Goal: Use online tool/utility: Utilize a website feature to perform a specific function

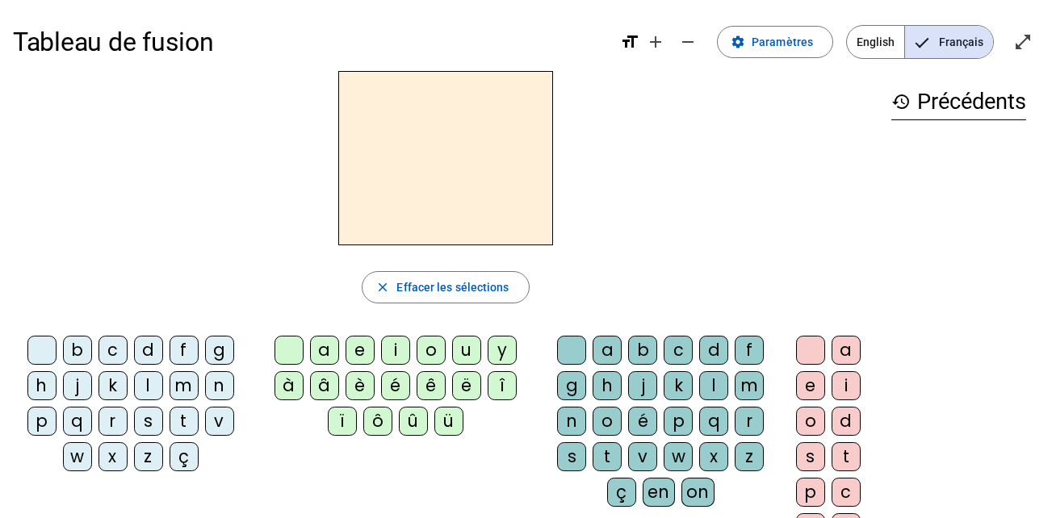
click at [397, 358] on div "i" at bounding box center [395, 350] width 29 height 29
click at [136, 383] on div "l" at bounding box center [148, 385] width 29 height 29
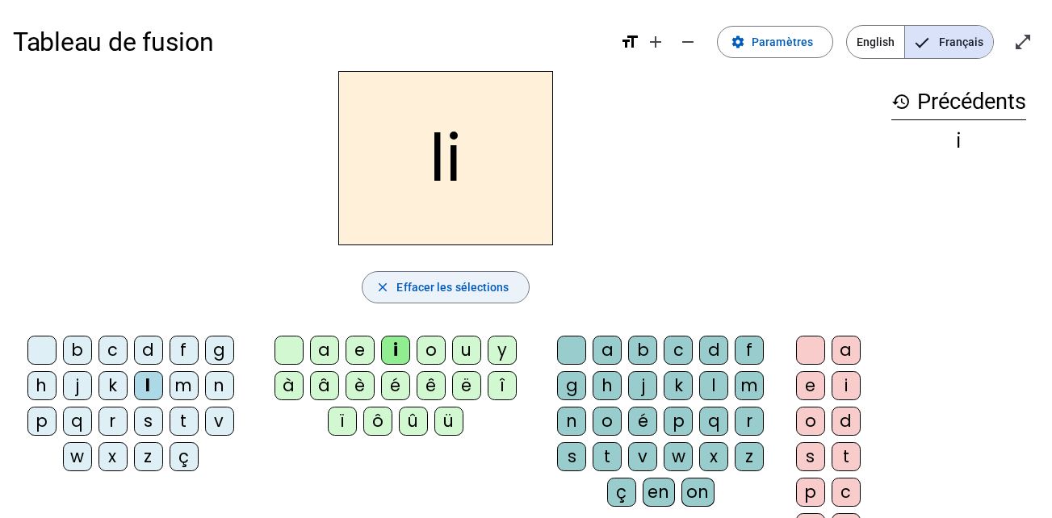
click at [483, 300] on span "button" at bounding box center [446, 287] width 166 height 39
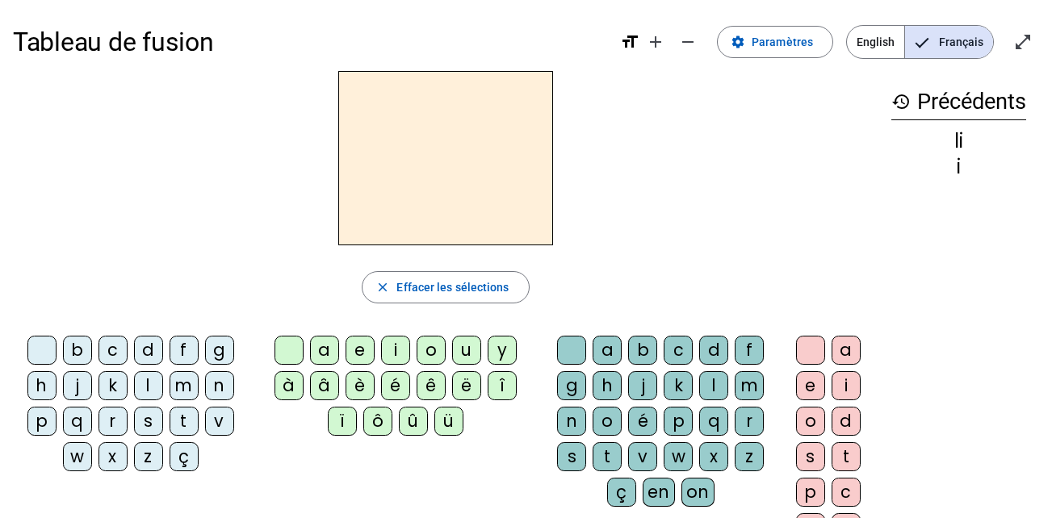
click at [402, 346] on div "i" at bounding box center [395, 350] width 29 height 29
click at [141, 397] on div "l" at bounding box center [148, 385] width 29 height 29
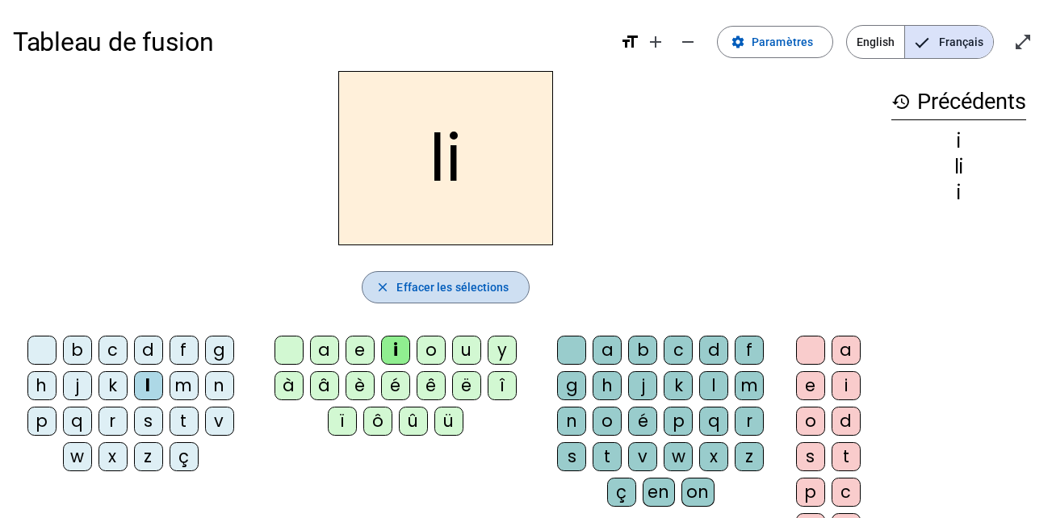
click at [417, 296] on span "Effacer les sélections" at bounding box center [453, 287] width 112 height 19
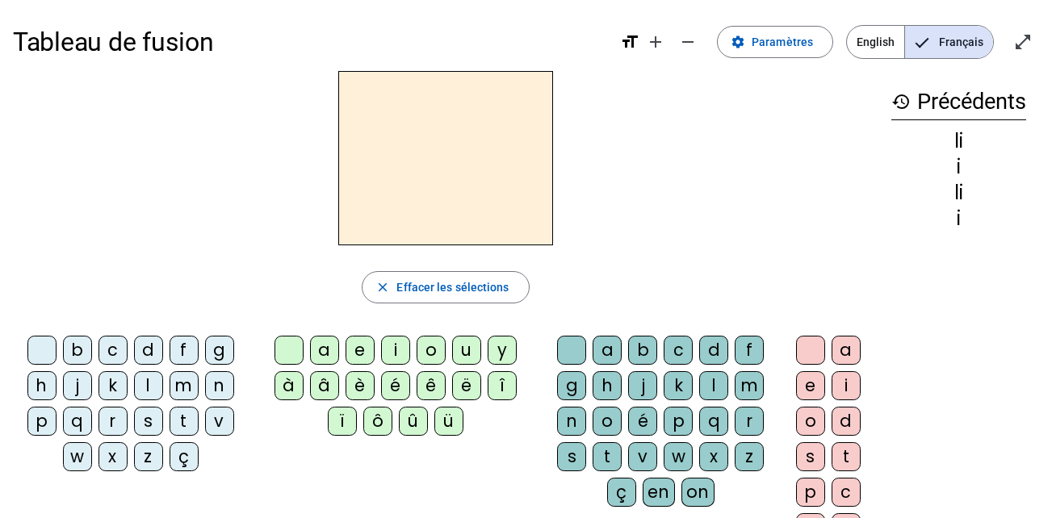
click at [154, 389] on div "l" at bounding box center [148, 385] width 29 height 29
click at [386, 353] on div "i" at bounding box center [395, 350] width 29 height 29
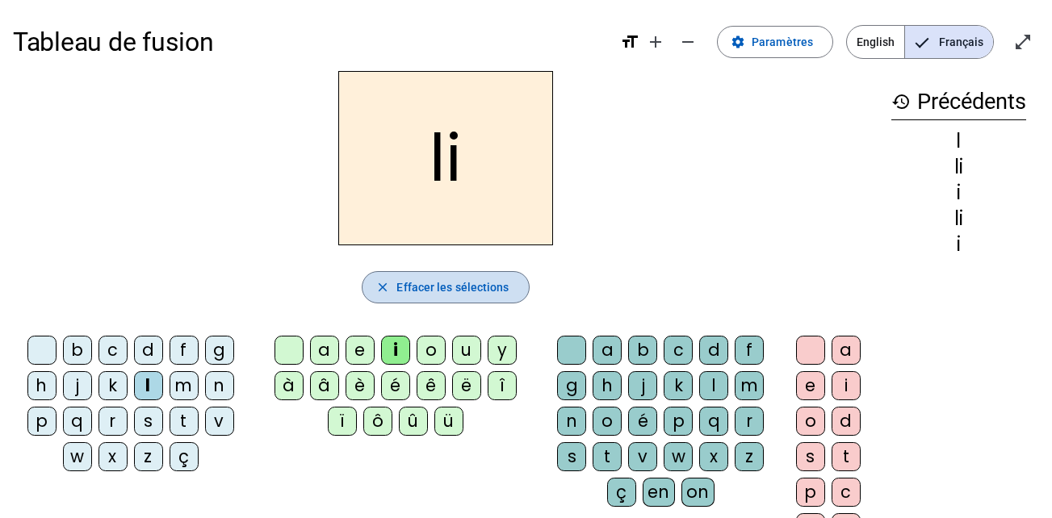
click at [448, 295] on span "Effacer les sélections" at bounding box center [453, 287] width 112 height 19
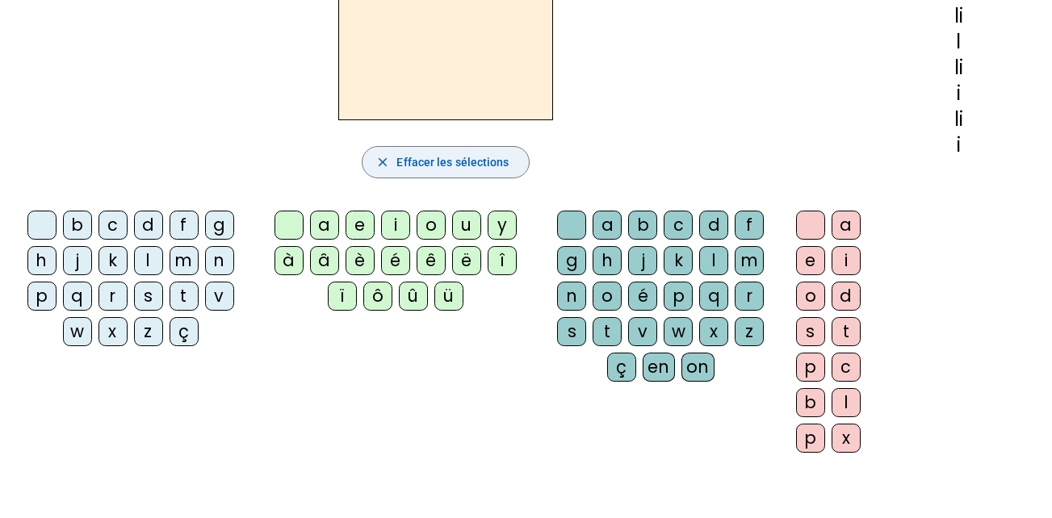
scroll to position [125, 0]
click at [856, 268] on div "i" at bounding box center [846, 260] width 29 height 29
click at [142, 258] on div "l" at bounding box center [148, 260] width 29 height 29
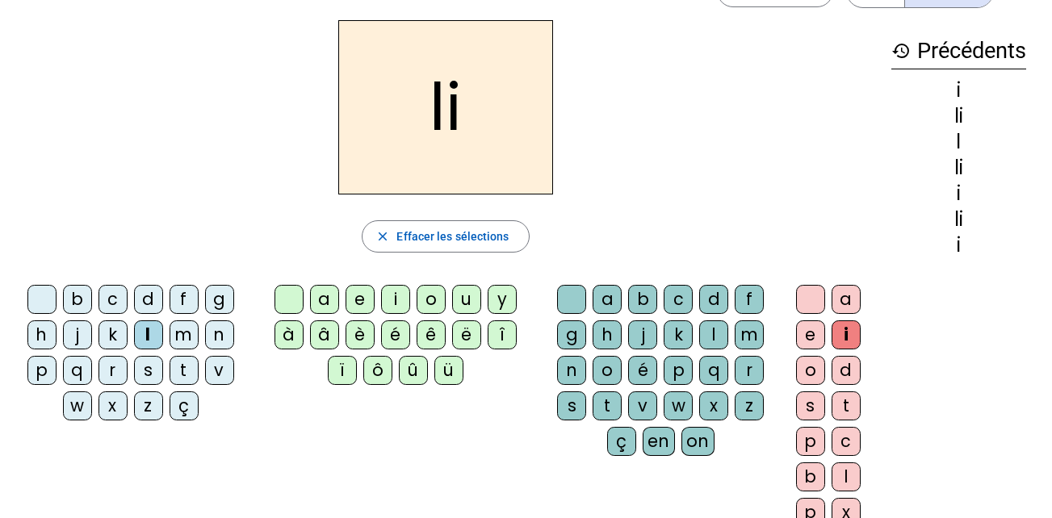
scroll to position [50, 0]
click at [464, 241] on span "Effacer les sélections" at bounding box center [453, 237] width 112 height 19
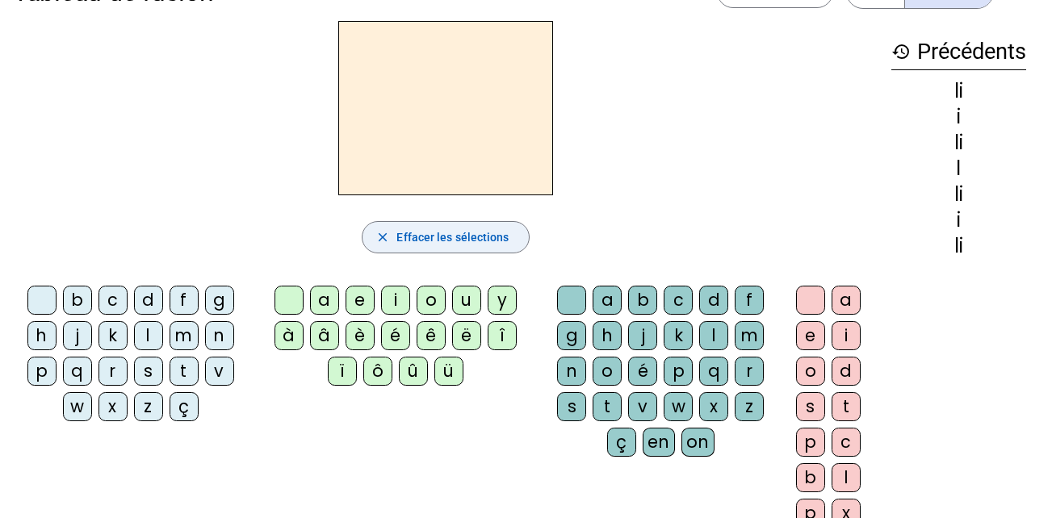
scroll to position [0, 0]
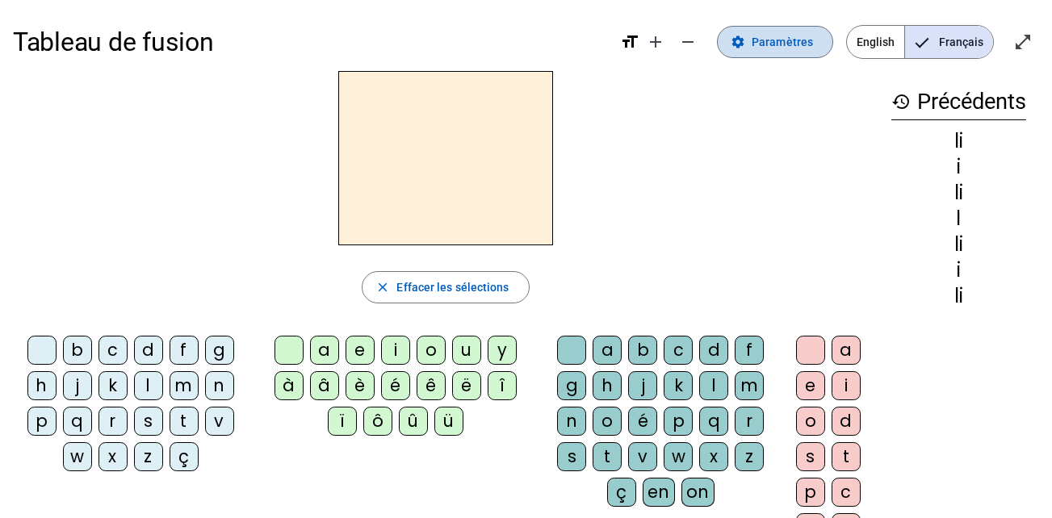
click at [781, 41] on span "Paramètres" at bounding box center [782, 41] width 61 height 19
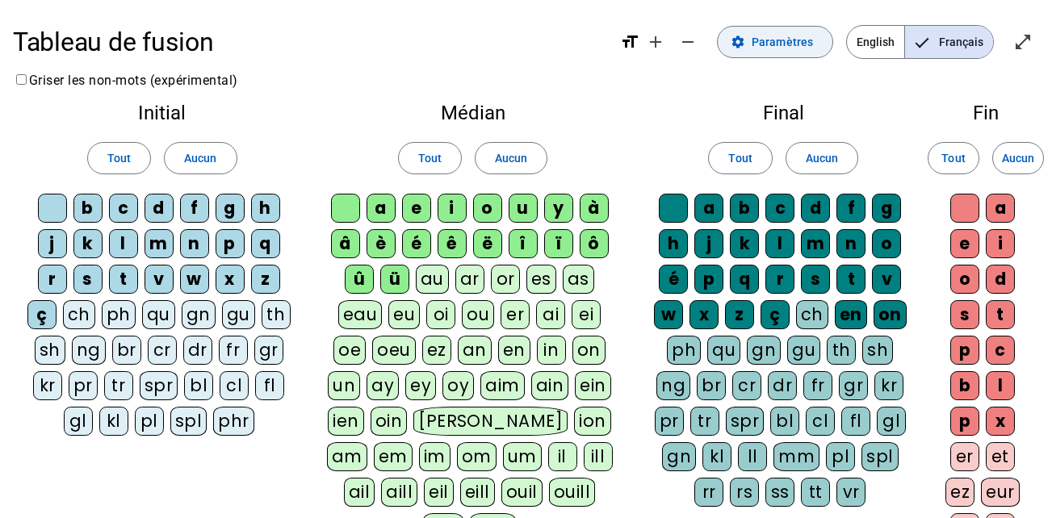
click at [813, 40] on span "Paramètres" at bounding box center [782, 41] width 61 height 19
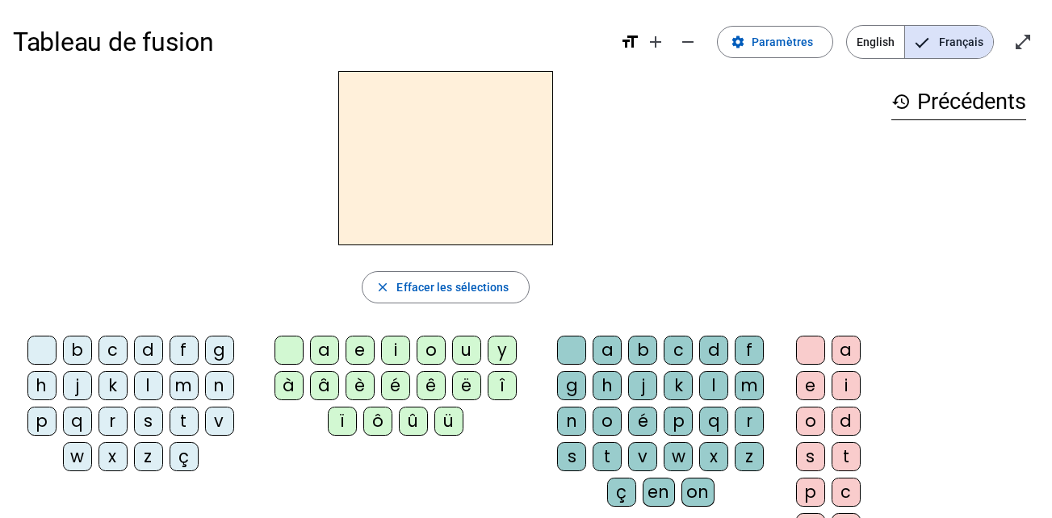
click at [49, 338] on div at bounding box center [41, 350] width 29 height 29
click at [811, 46] on span "Paramètres" at bounding box center [782, 41] width 61 height 19
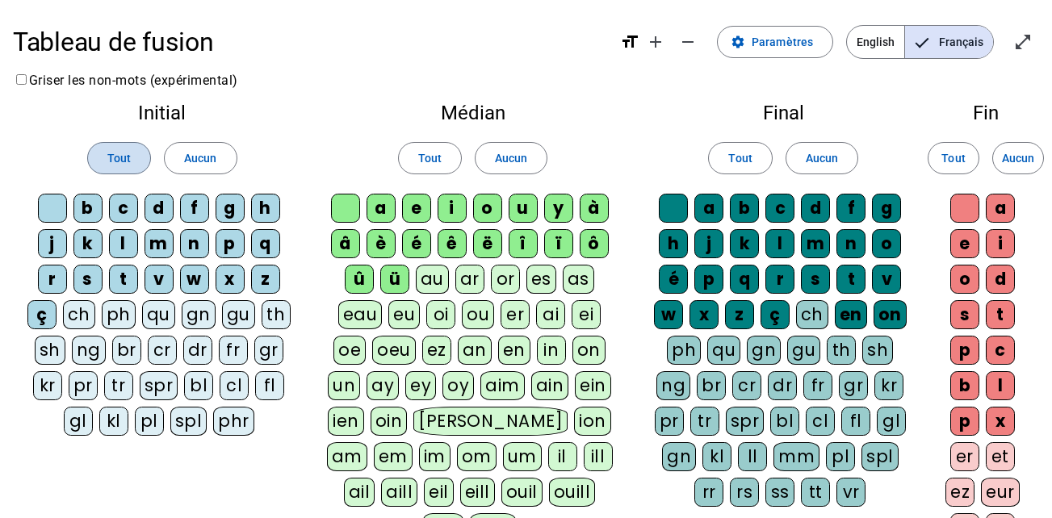
click at [144, 158] on span at bounding box center [119, 158] width 62 height 39
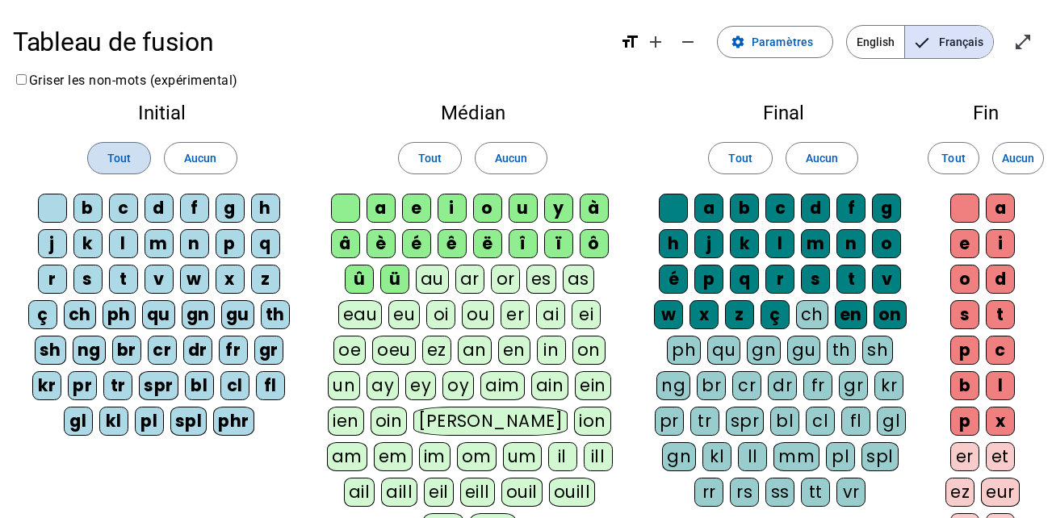
click at [144, 158] on span at bounding box center [119, 158] width 62 height 39
click at [172, 158] on span at bounding box center [200, 158] width 71 height 39
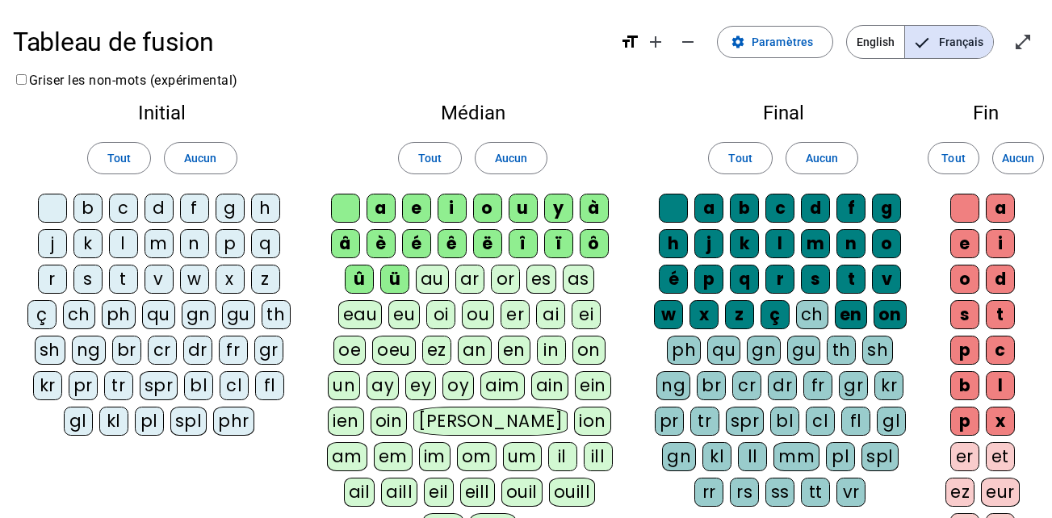
click at [62, 208] on div at bounding box center [52, 208] width 29 height 29
click at [72, 208] on letter-bubble at bounding box center [56, 212] width 36 height 36
click at [89, 208] on div "b" at bounding box center [87, 208] width 29 height 29
click at [107, 208] on letter-bubble "b" at bounding box center [91, 212] width 36 height 36
click at [89, 203] on div "b" at bounding box center [87, 208] width 29 height 29
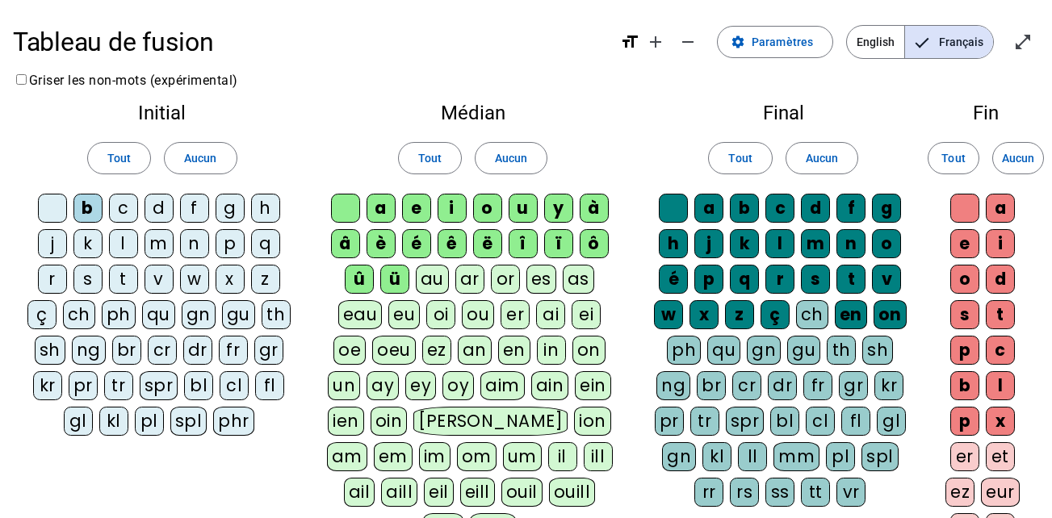
click at [120, 202] on div "c" at bounding box center [123, 208] width 29 height 29
click at [166, 209] on div "d" at bounding box center [159, 208] width 29 height 29
click at [201, 209] on div "f" at bounding box center [194, 208] width 29 height 29
click at [232, 209] on div "g" at bounding box center [230, 208] width 29 height 29
click at [262, 209] on div "h" at bounding box center [265, 208] width 29 height 29
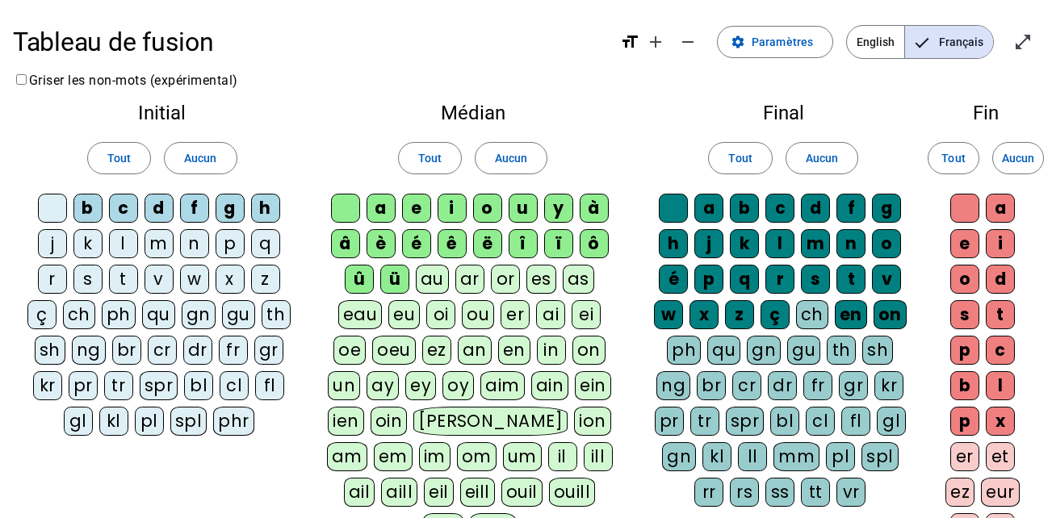
click at [265, 256] on div "q" at bounding box center [265, 243] width 29 height 29
click at [237, 247] on div "p" at bounding box center [230, 243] width 29 height 29
click at [202, 246] on div "n" at bounding box center [194, 243] width 29 height 29
click at [163, 244] on div "m" at bounding box center [159, 243] width 29 height 29
click at [115, 242] on div "l" at bounding box center [123, 243] width 29 height 29
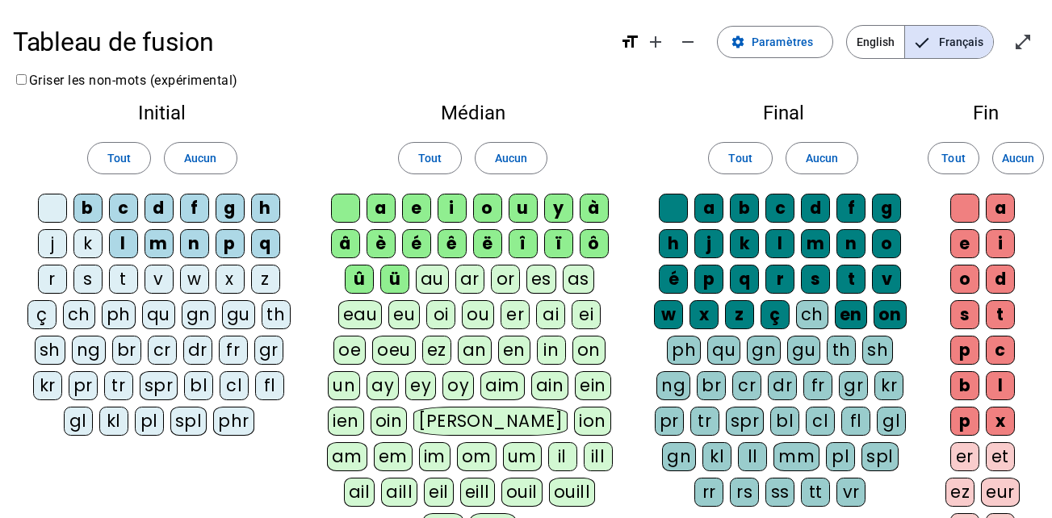
click at [87, 243] on div "k" at bounding box center [87, 243] width 29 height 29
click at [53, 239] on div "j" at bounding box center [52, 243] width 29 height 29
click at [52, 287] on div "r" at bounding box center [52, 279] width 29 height 29
click at [78, 288] on div "s" at bounding box center [87, 279] width 29 height 29
click at [128, 279] on div "t" at bounding box center [123, 279] width 29 height 29
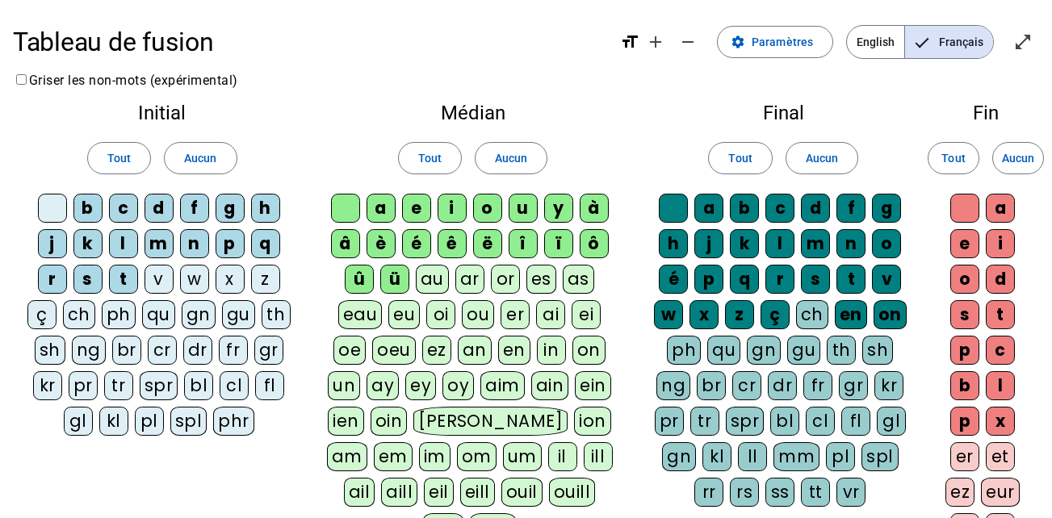
click at [152, 279] on div "v" at bounding box center [159, 279] width 29 height 29
click at [186, 281] on div "w" at bounding box center [194, 279] width 29 height 29
click at [223, 279] on div "x" at bounding box center [230, 279] width 29 height 29
click at [264, 281] on div "z" at bounding box center [265, 279] width 29 height 29
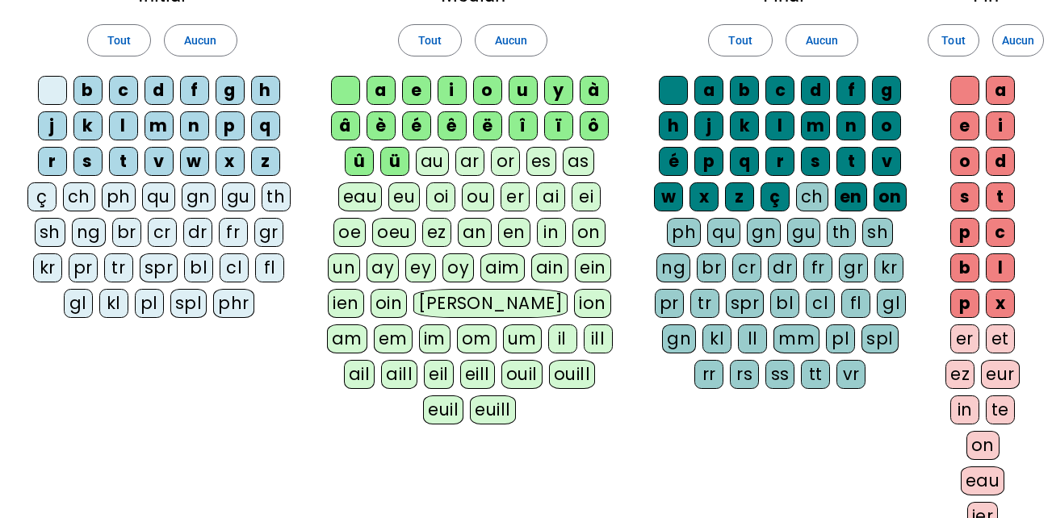
scroll to position [68, 0]
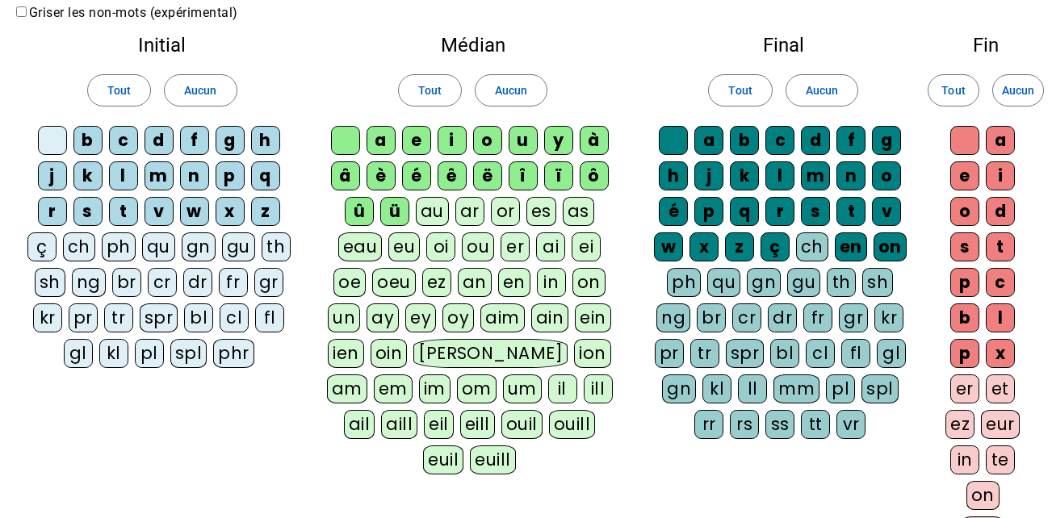
click at [548, 389] on div "il" at bounding box center [562, 389] width 29 height 29
click at [548, 383] on div "il" at bounding box center [562, 389] width 29 height 29
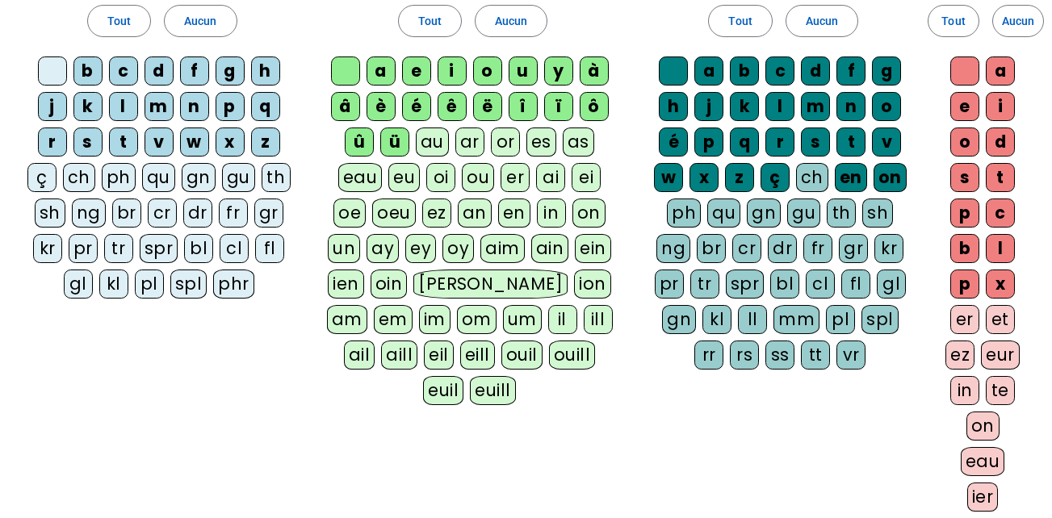
scroll to position [352, 0]
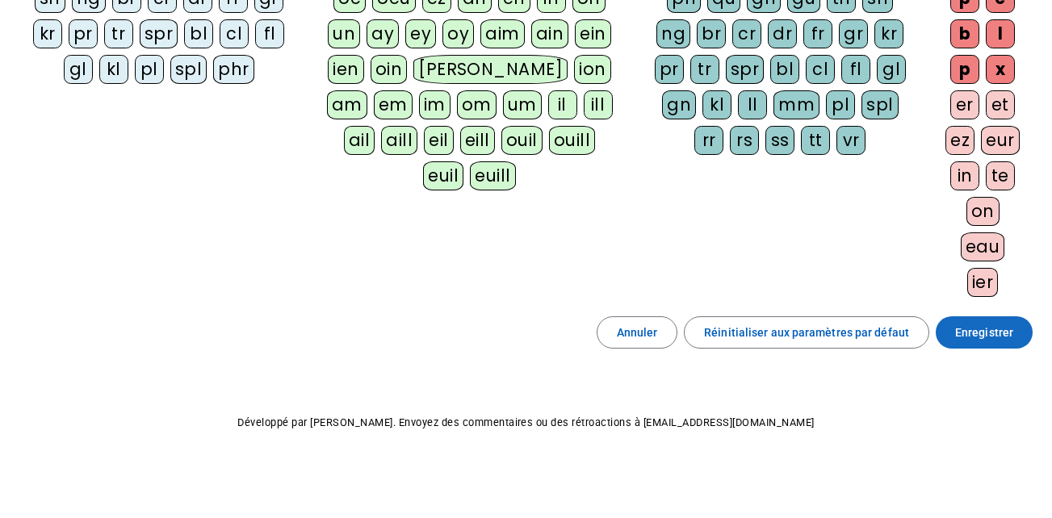
click at [966, 346] on span at bounding box center [984, 332] width 97 height 39
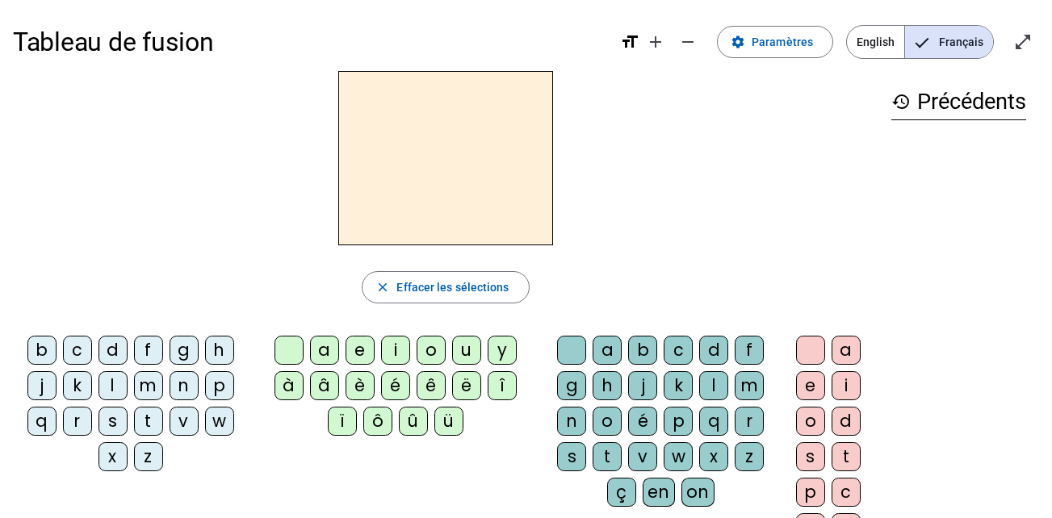
click at [154, 388] on div "m" at bounding box center [148, 385] width 29 height 29
click at [317, 361] on div "a" at bounding box center [324, 350] width 29 height 29
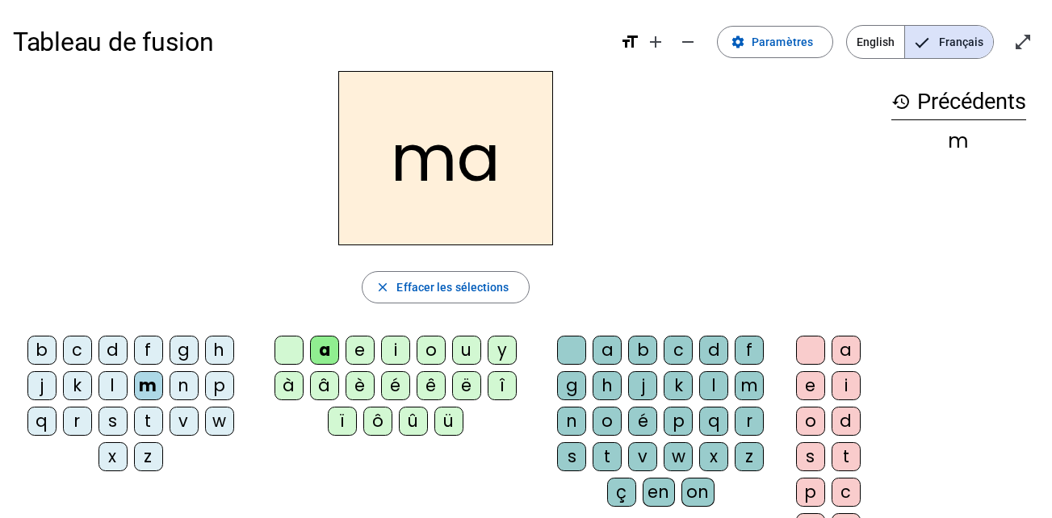
click at [712, 388] on div "l" at bounding box center [713, 385] width 29 height 29
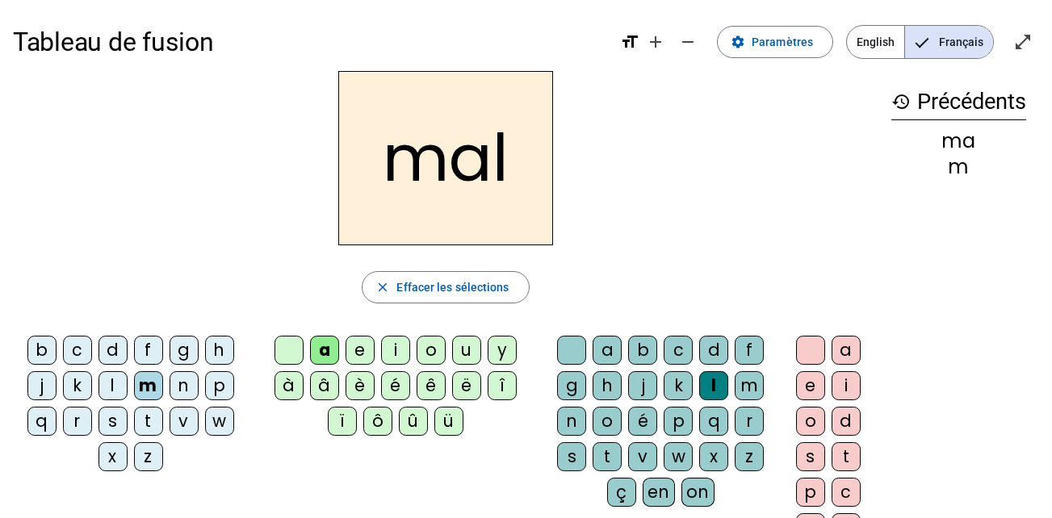
click at [721, 378] on div "l" at bounding box center [713, 385] width 29 height 29
click at [714, 380] on div "l" at bounding box center [713, 385] width 29 height 29
click at [498, 275] on span "button" at bounding box center [446, 287] width 166 height 39
